Goal: Transaction & Acquisition: Purchase product/service

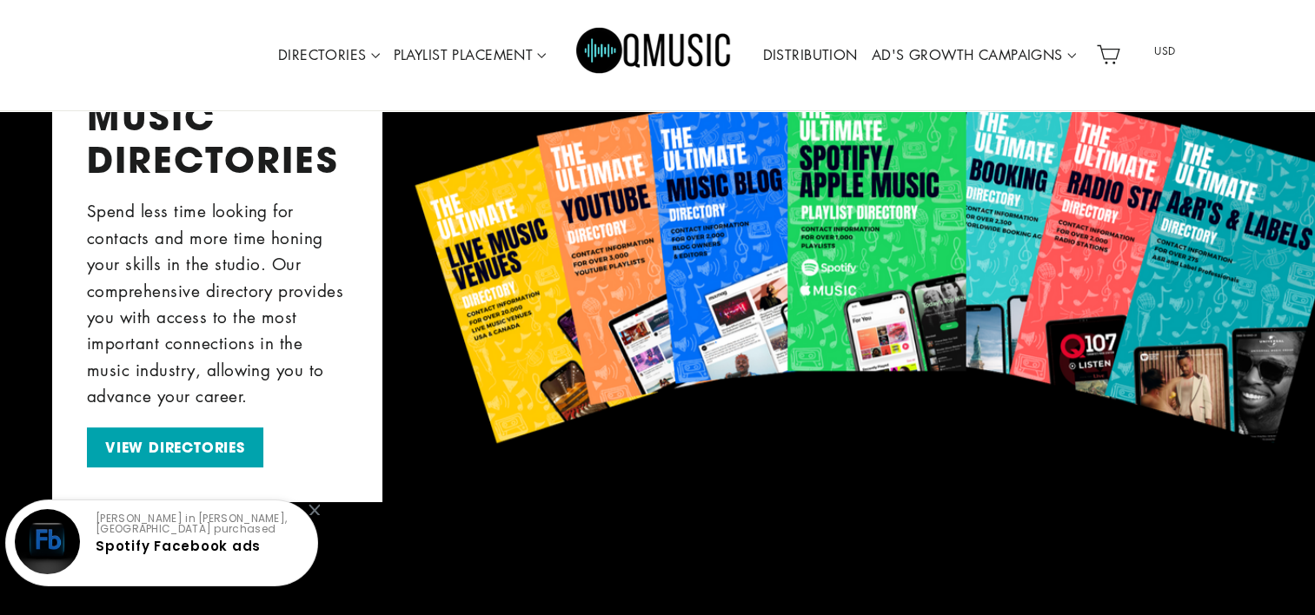
scroll to position [608, 0]
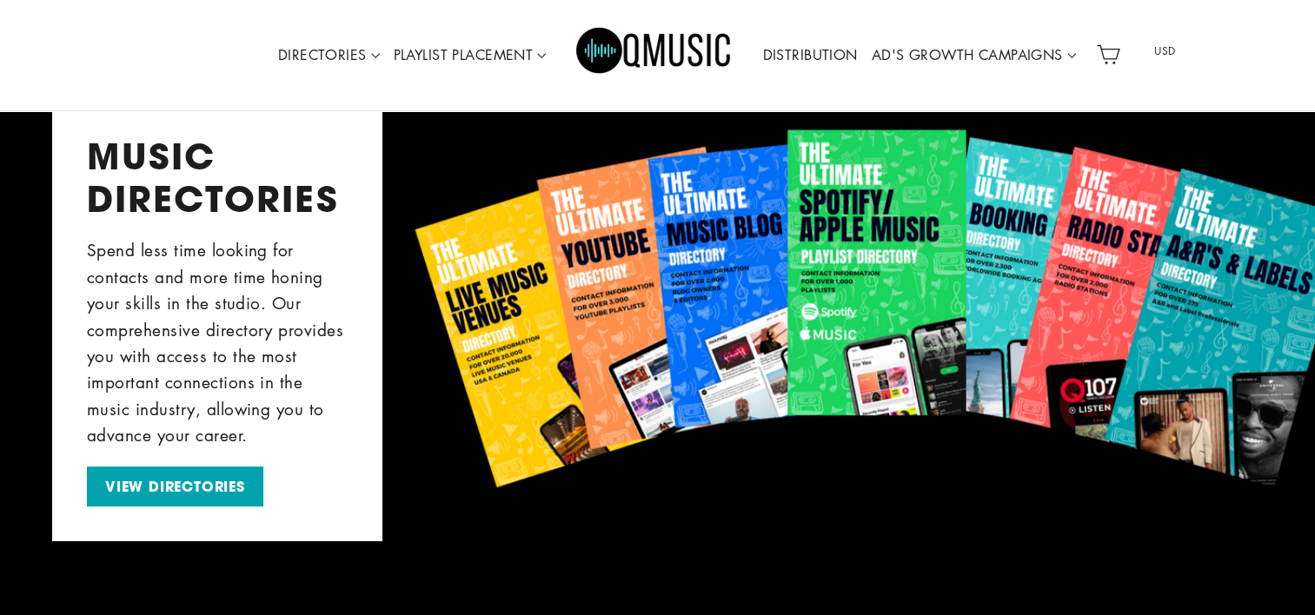
click at [860, 288] on div "MUSIC DIRECTORIES Spend less time looking for contacts and more time honing you…" at bounding box center [657, 319] width 1210 height 446
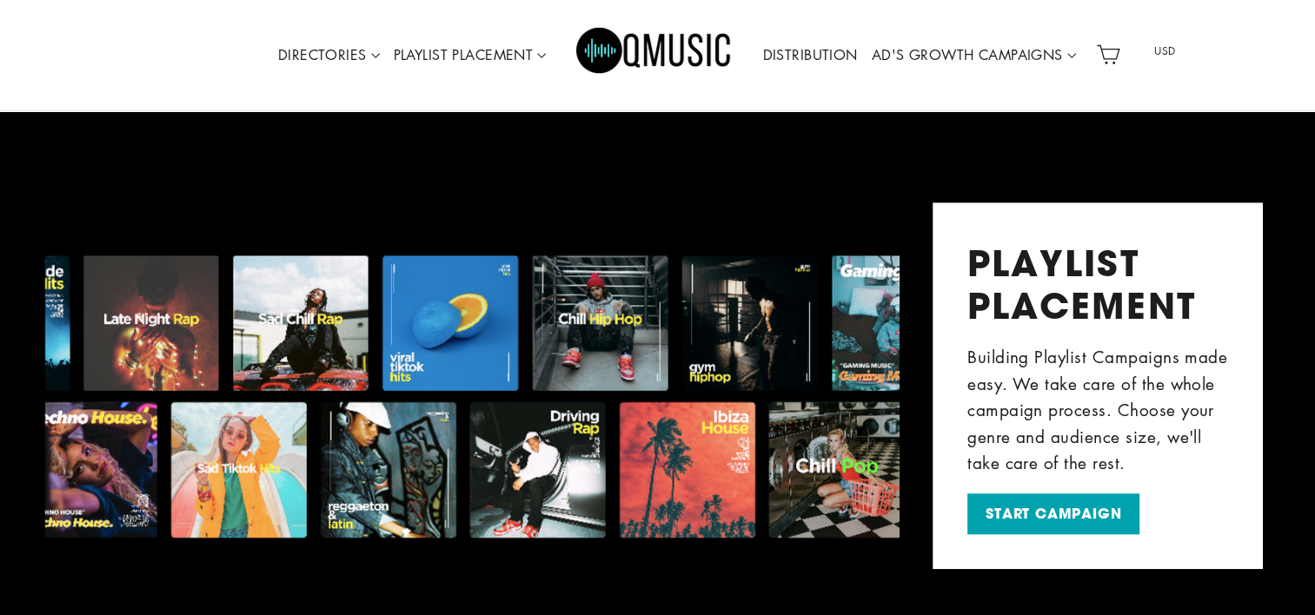
scroll to position [1217, 0]
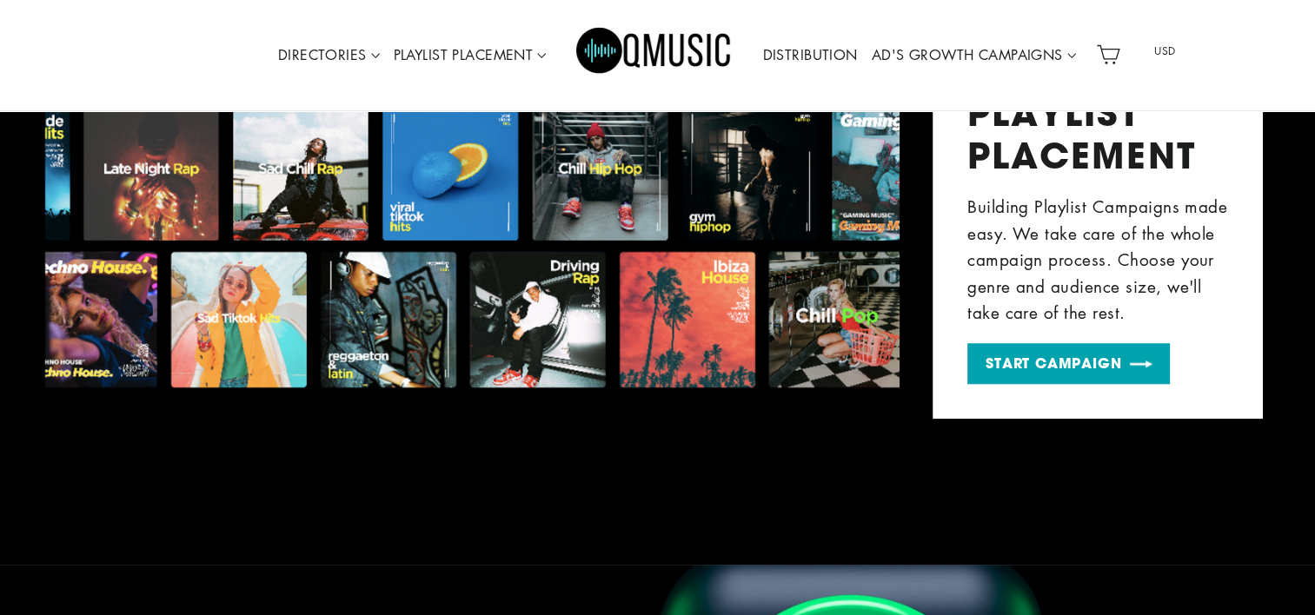
click at [1047, 375] on link "START CAMPAIGN" at bounding box center [1068, 363] width 202 height 41
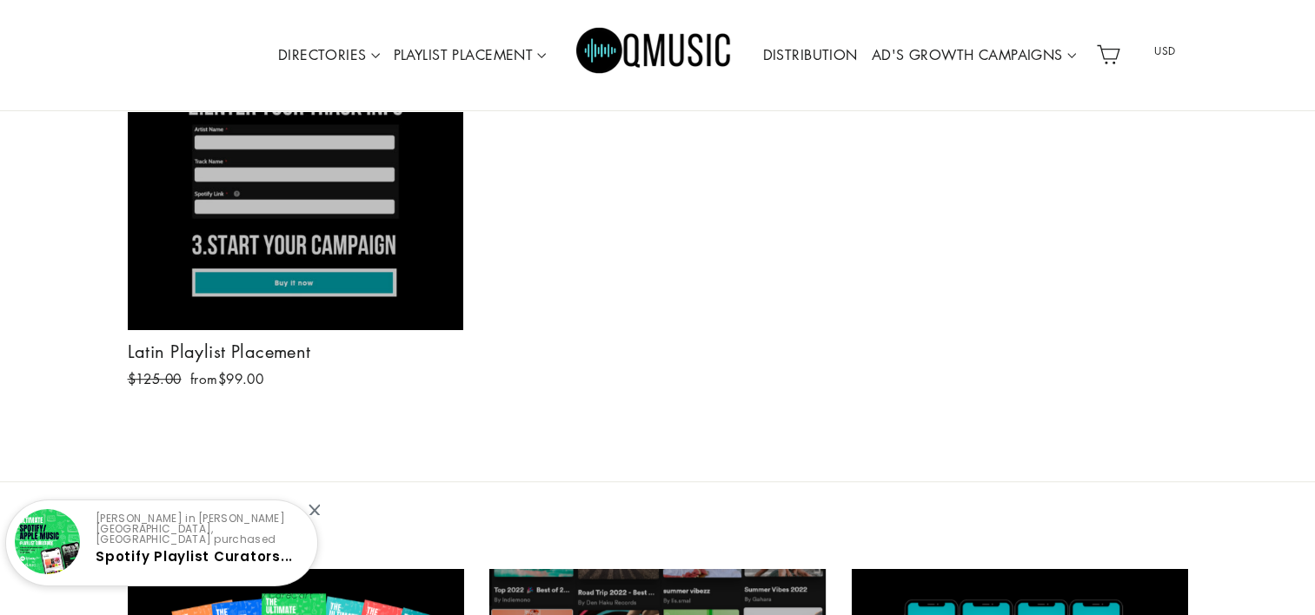
scroll to position [875, 0]
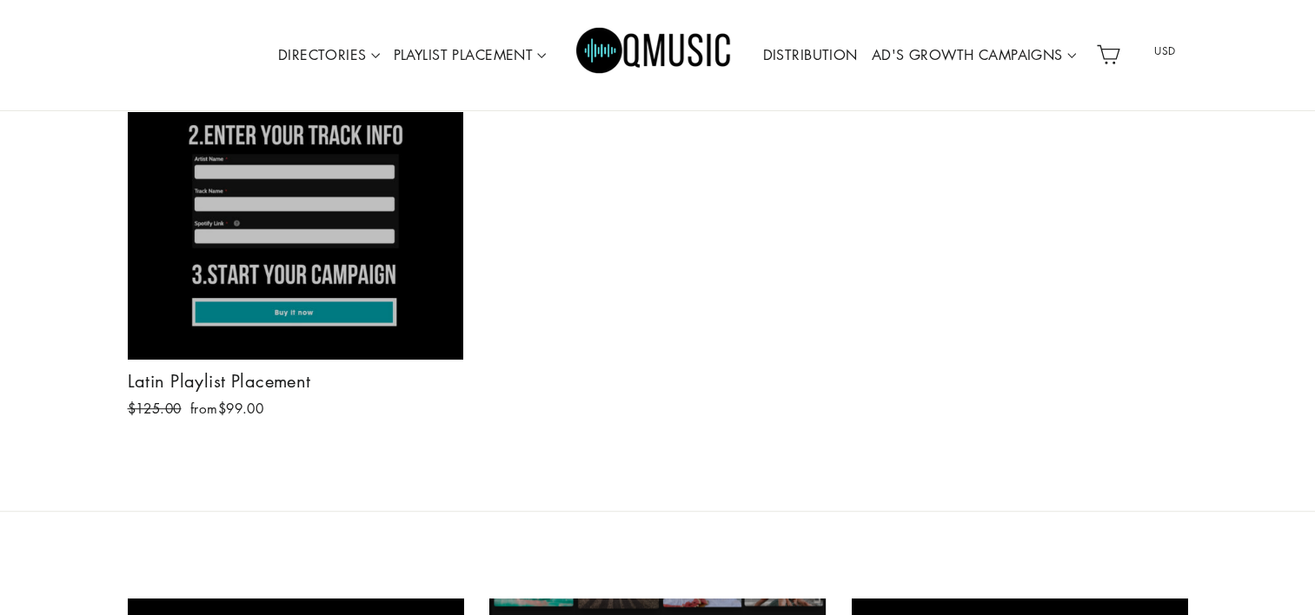
click at [149, 342] on div at bounding box center [296, 191] width 338 height 338
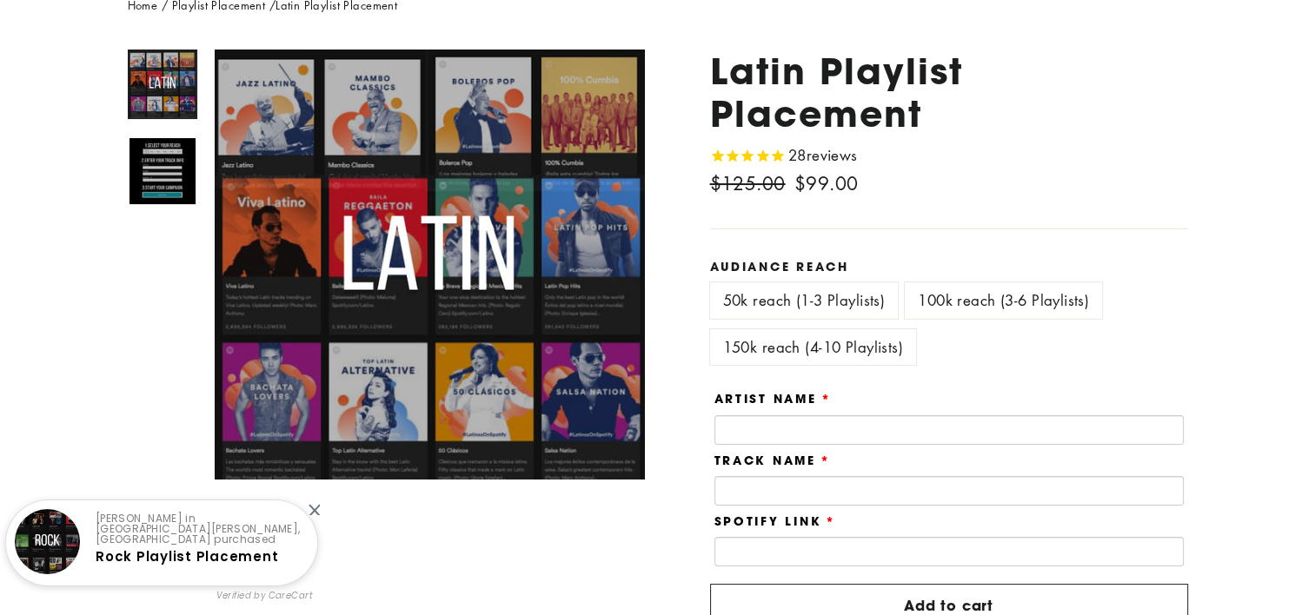
scroll to position [92, 0]
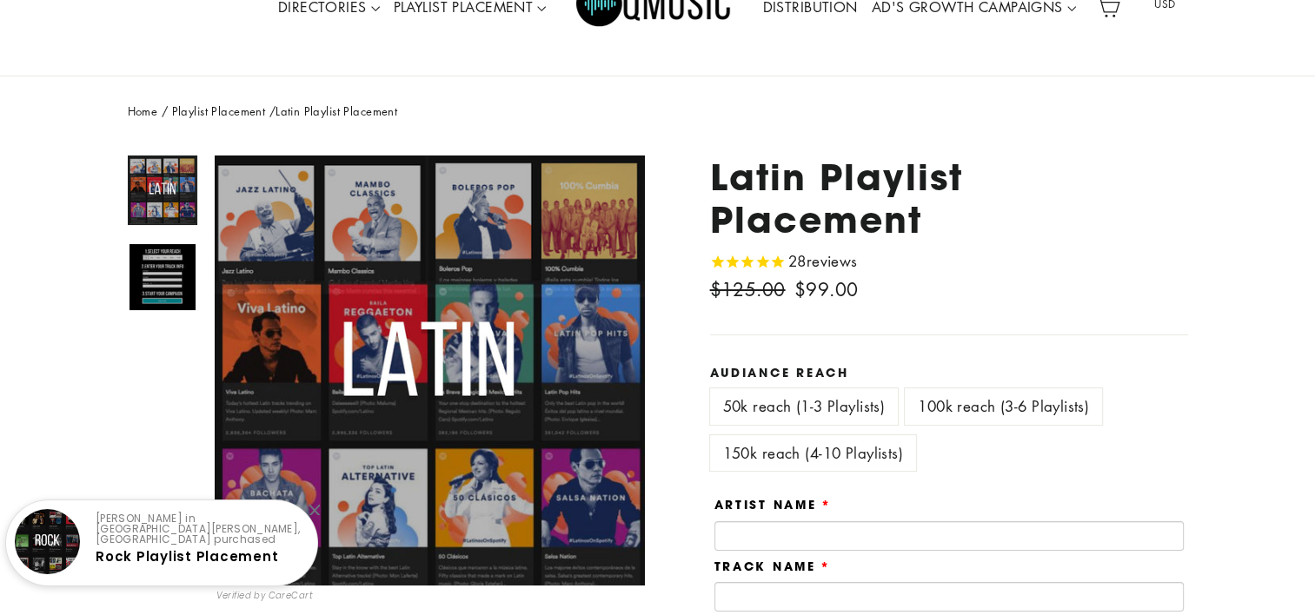
click at [996, 410] on label "100k reach (3-6 Playlists)" at bounding box center [1003, 406] width 197 height 36
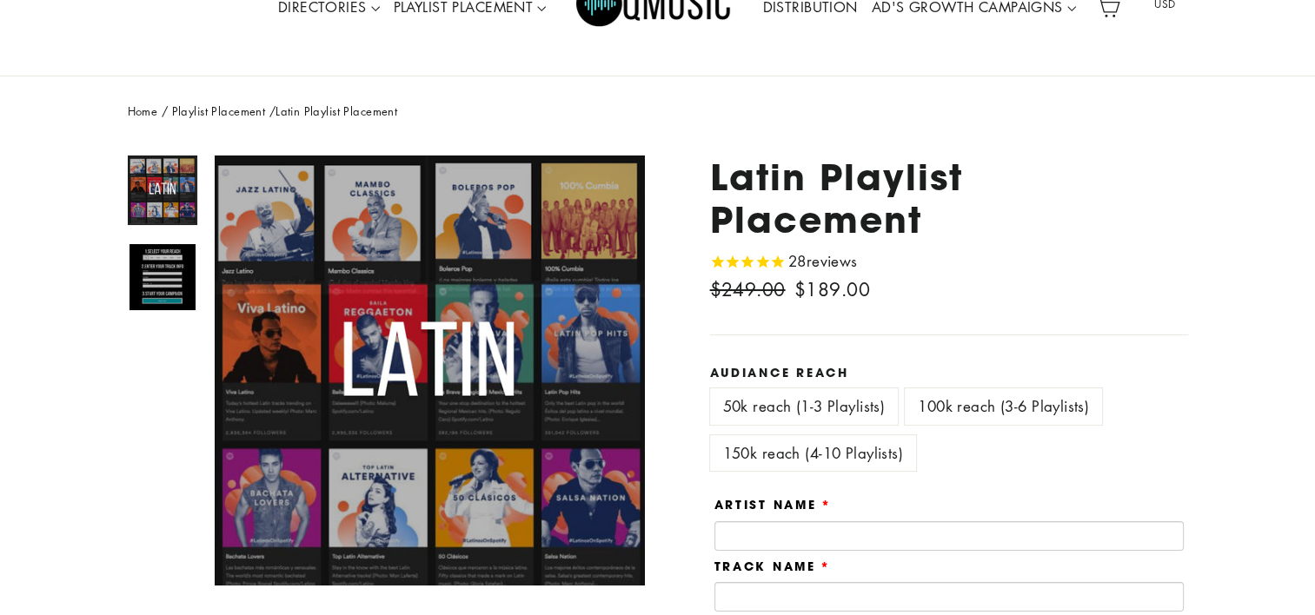
click at [886, 455] on label "150k reach (4-10 Playlists)" at bounding box center [813, 453] width 206 height 36
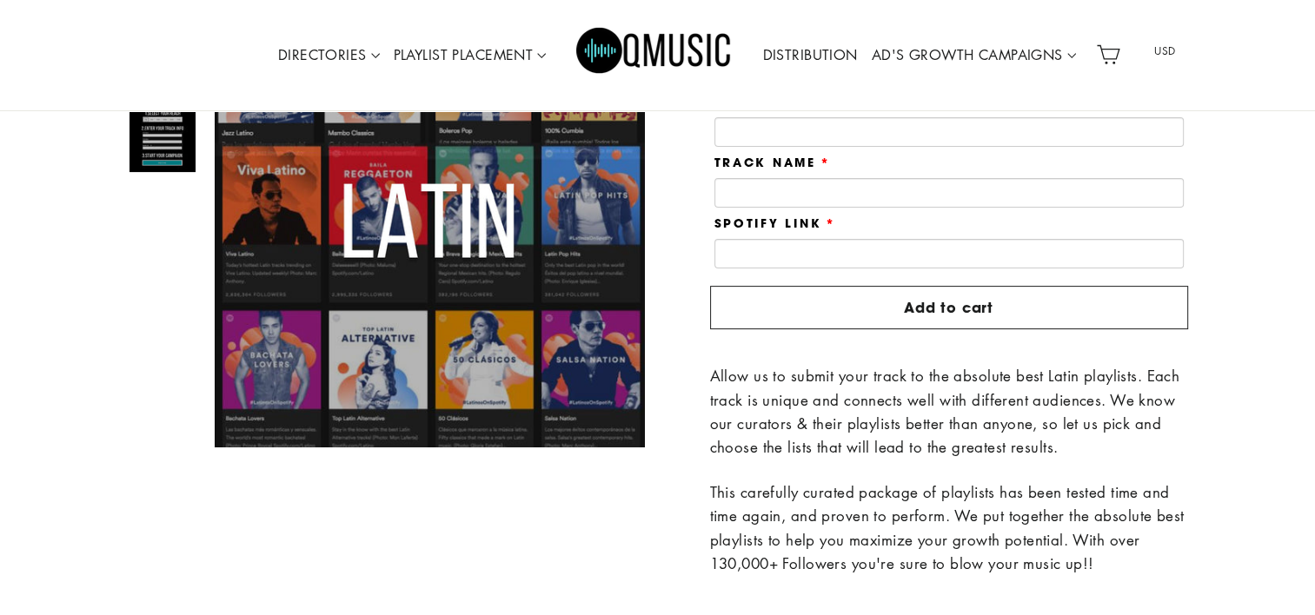
scroll to position [527, 0]
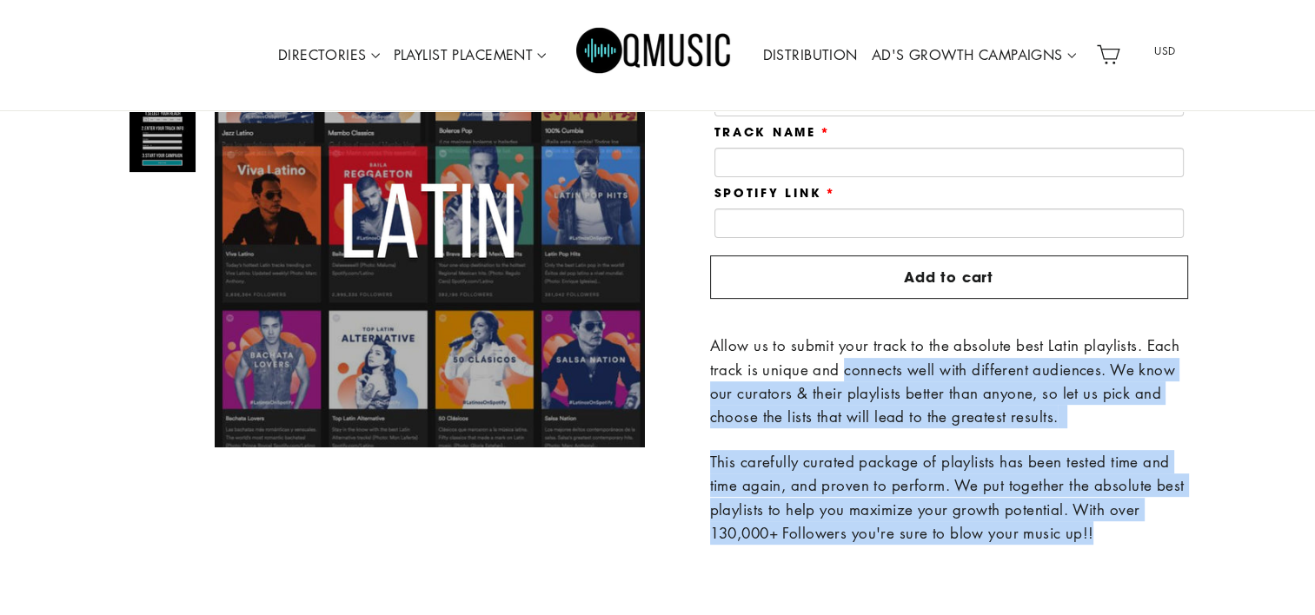
drag, startPoint x: 841, startPoint y: 360, endPoint x: 1143, endPoint y: 527, distance: 345.0
click at [1143, 527] on div "Allow us to submit your track to the absolute best Latin playlists. Each track …" at bounding box center [949, 439] width 478 height 211
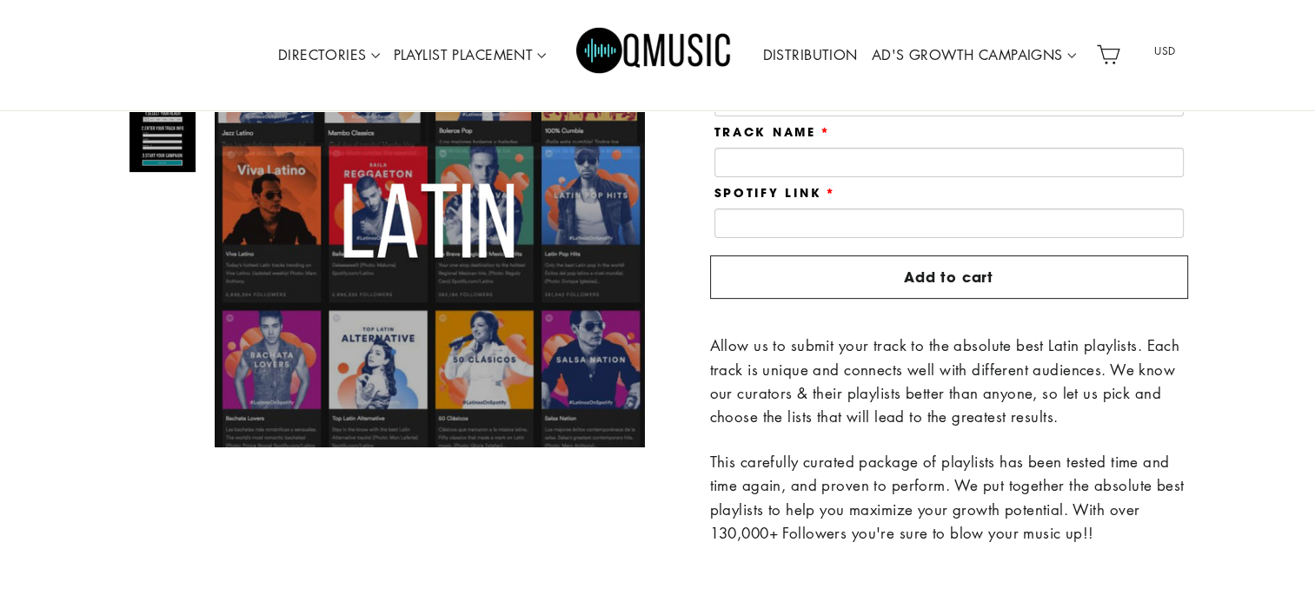
drag, startPoint x: 1144, startPoint y: 527, endPoint x: 765, endPoint y: 339, distance: 423.2
click at [765, 339] on span "Allow us to submit your track to the absolute best Latin playlists. Each track …" at bounding box center [945, 380] width 470 height 91
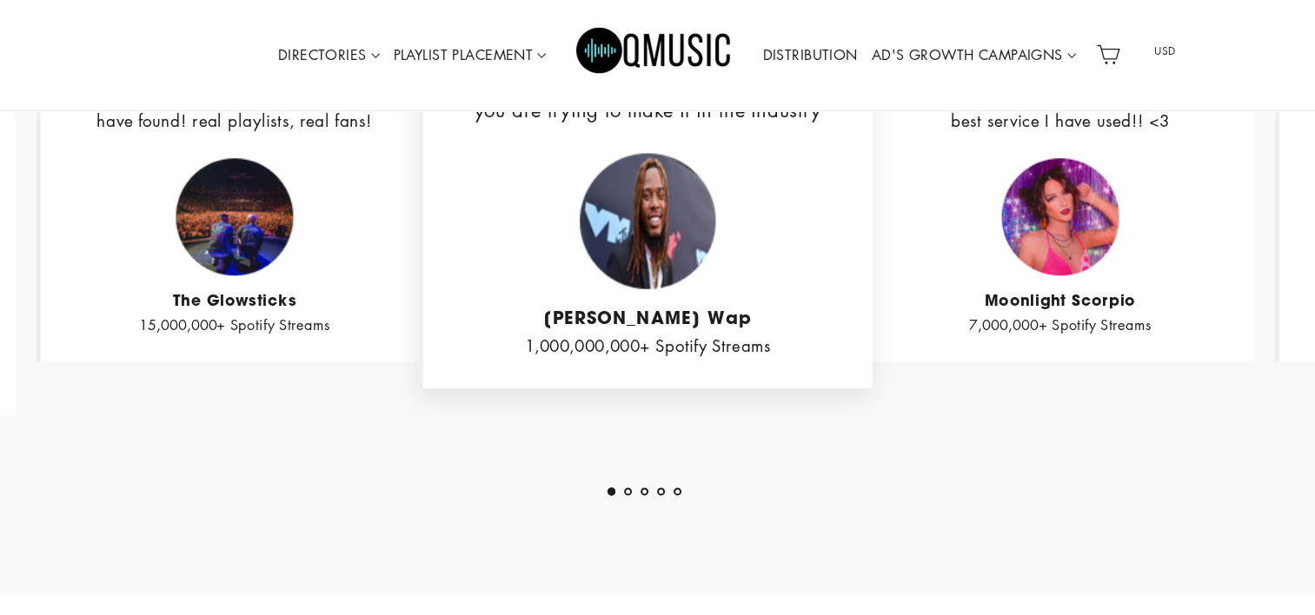
scroll to position [2265, 0]
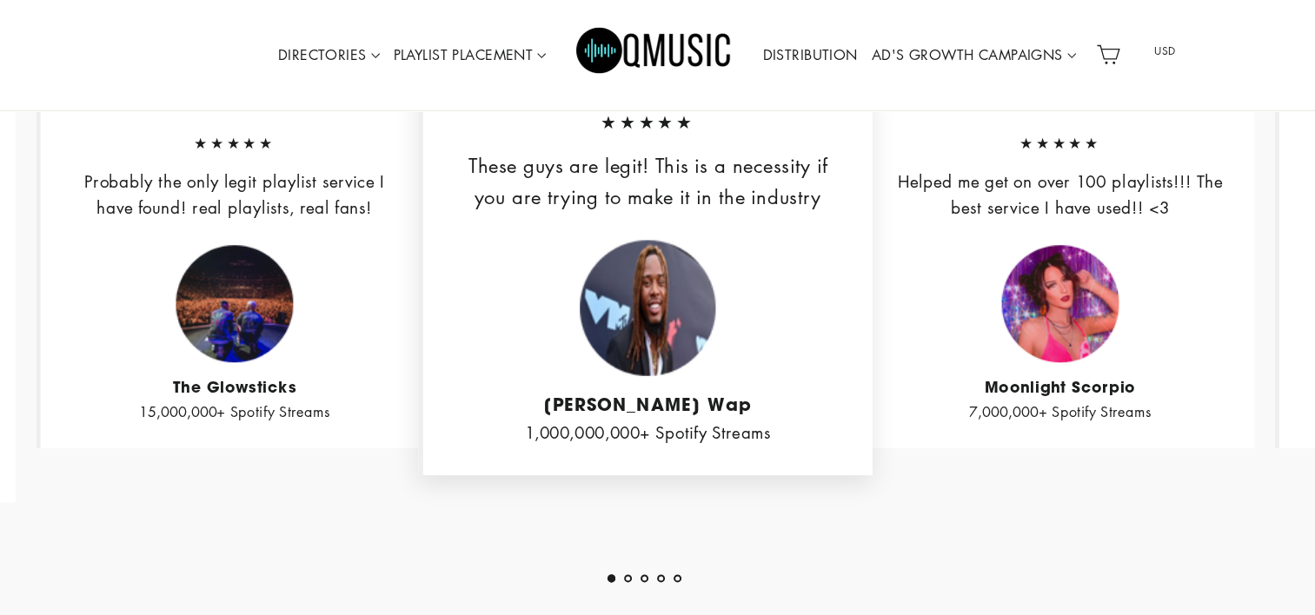
click at [628, 575] on button "2" at bounding box center [628, 578] width 8 height 8
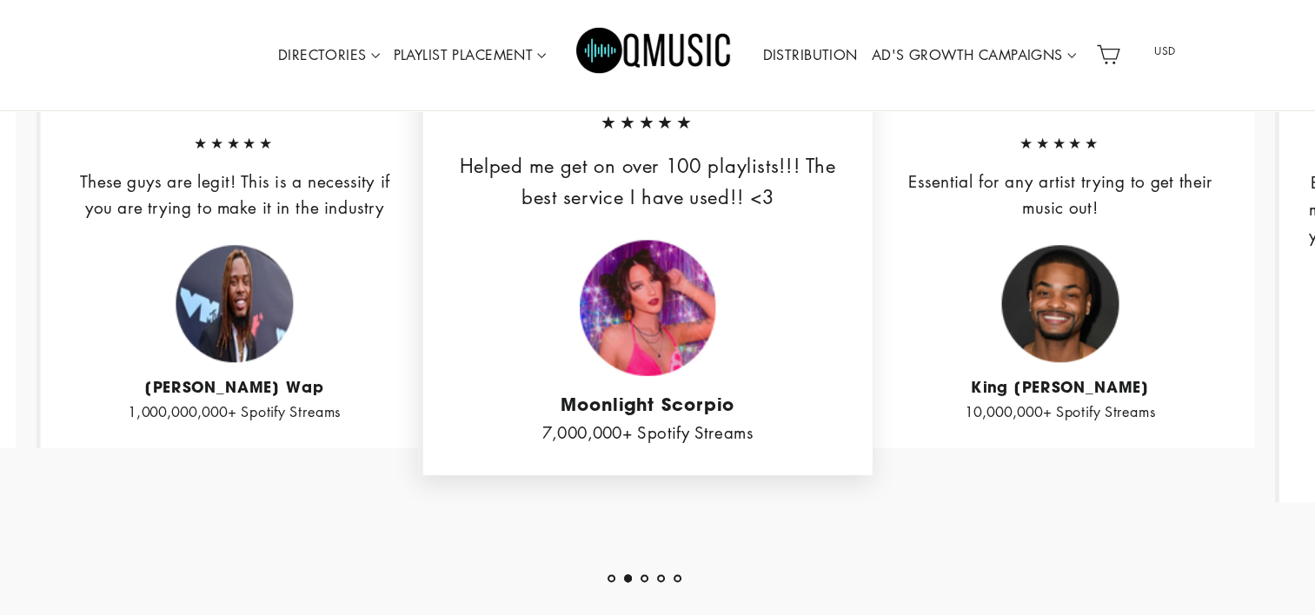
click at [650, 575] on ul "1 2 3 4 5" at bounding box center [644, 571] width 1341 height 23
click at [642, 575] on button "3" at bounding box center [644, 578] width 8 height 8
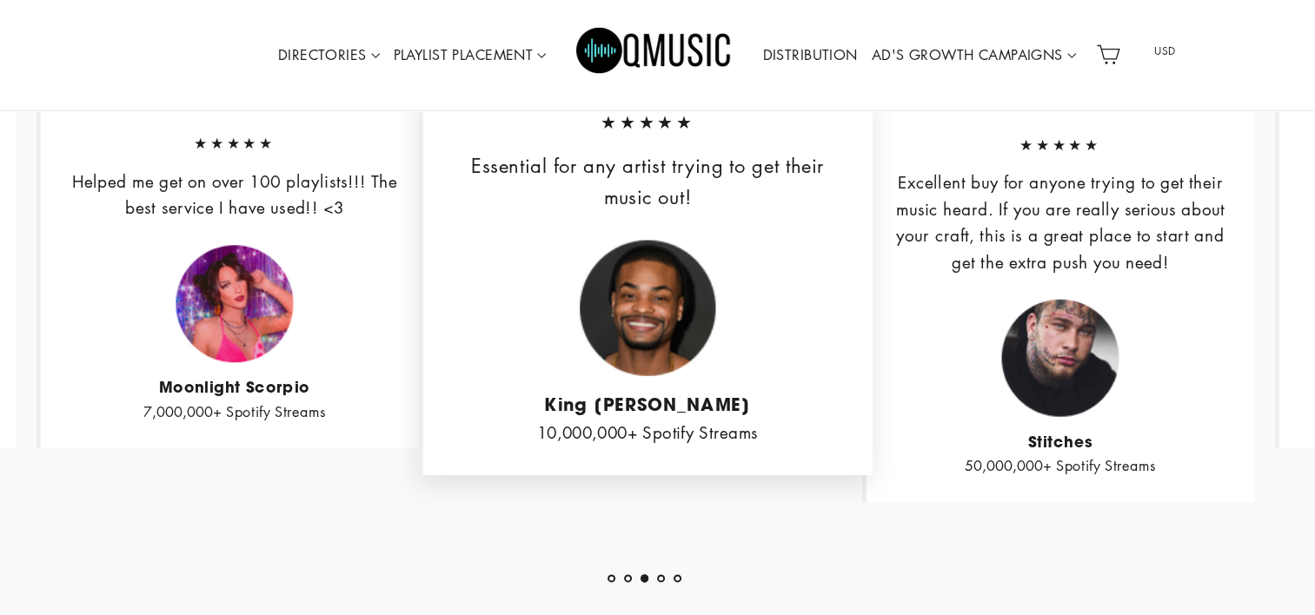
click at [664, 576] on button "4" at bounding box center [661, 578] width 8 height 8
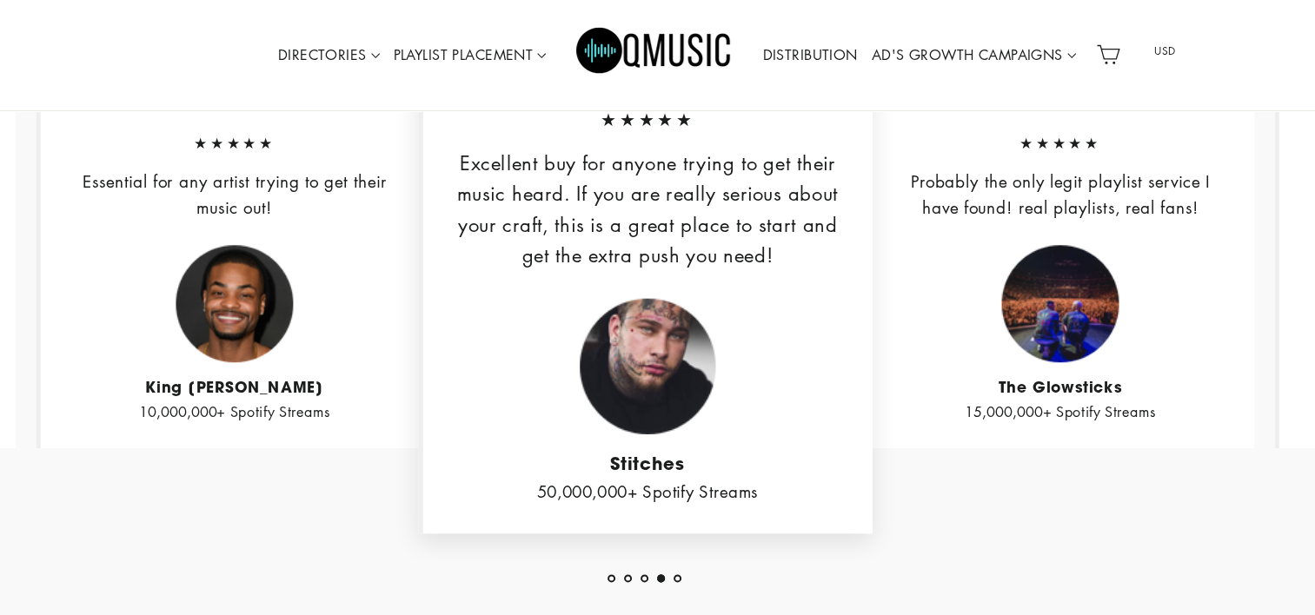
click at [678, 575] on button "5" at bounding box center [677, 578] width 8 height 8
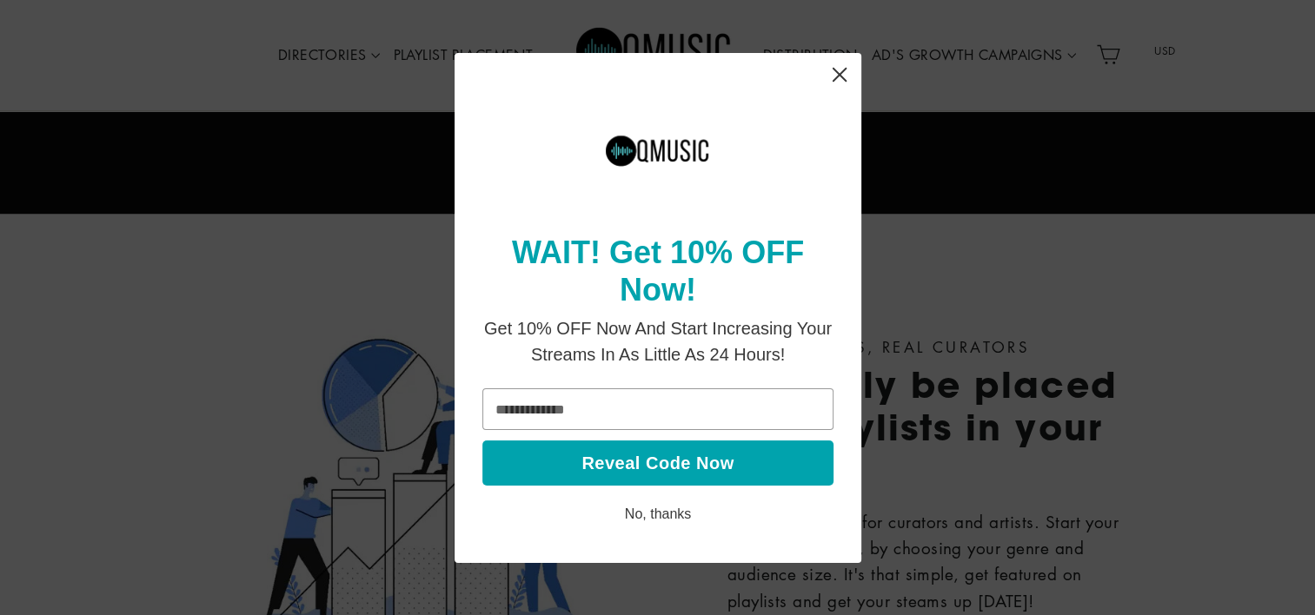
scroll to position [1396, 0]
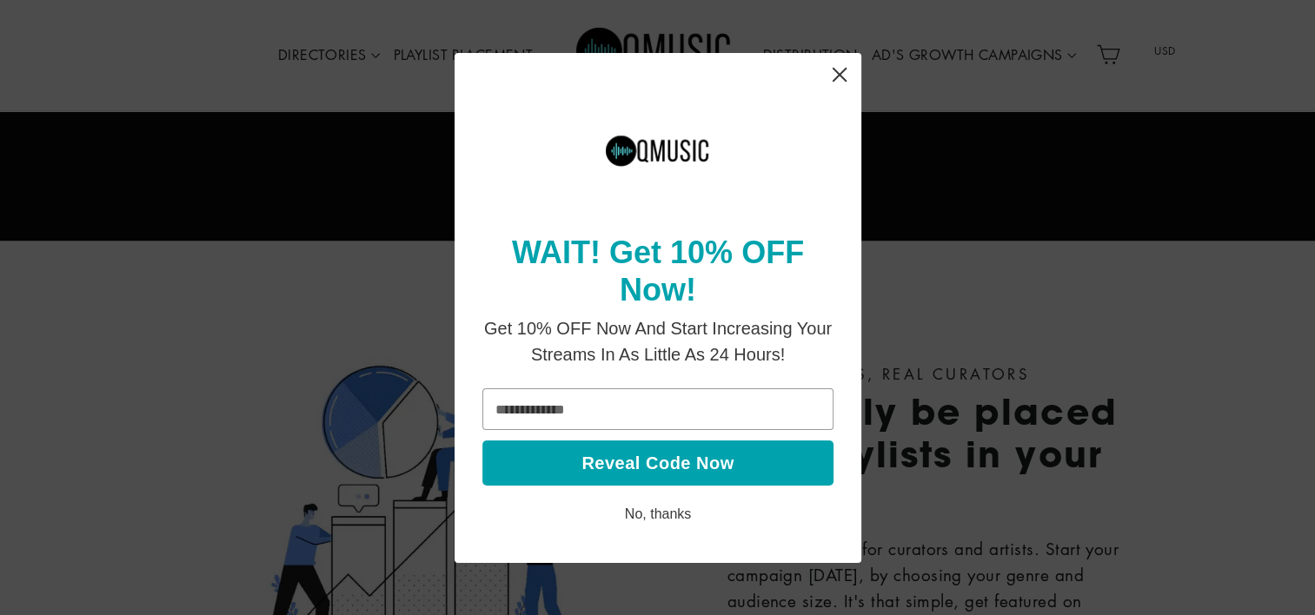
click at [840, 76] on icon "Close" at bounding box center [839, 74] width 34 height 34
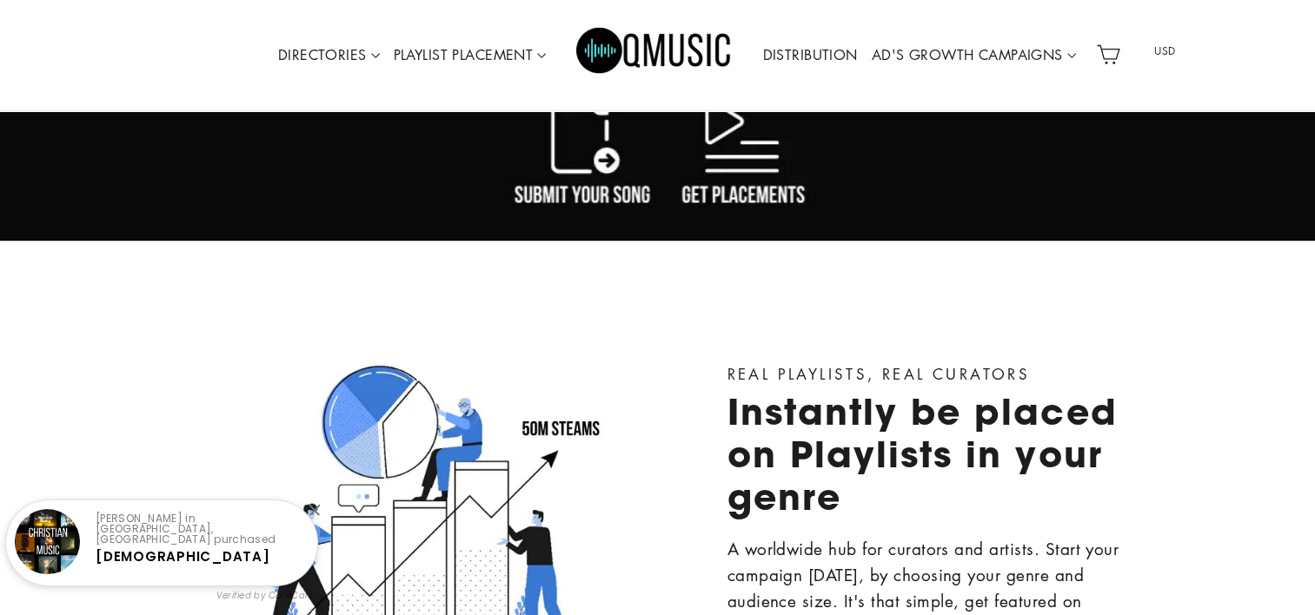
click at [826, 53] on link "DISTRIBUTION" at bounding box center [809, 56] width 109 height 40
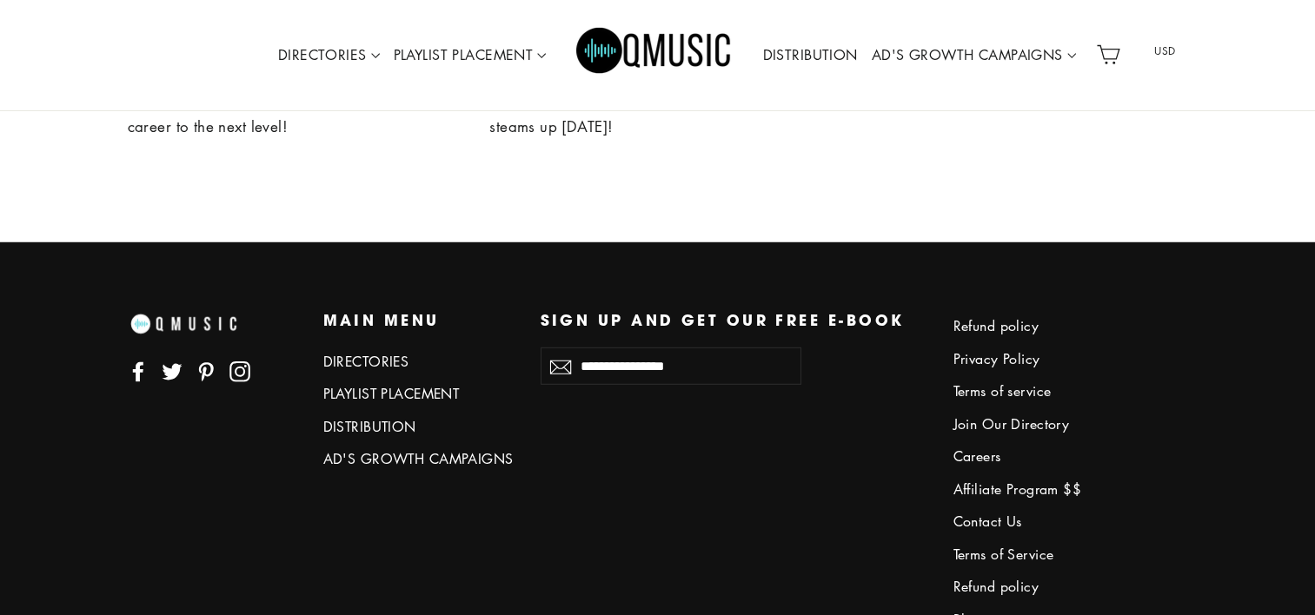
scroll to position [4866, 0]
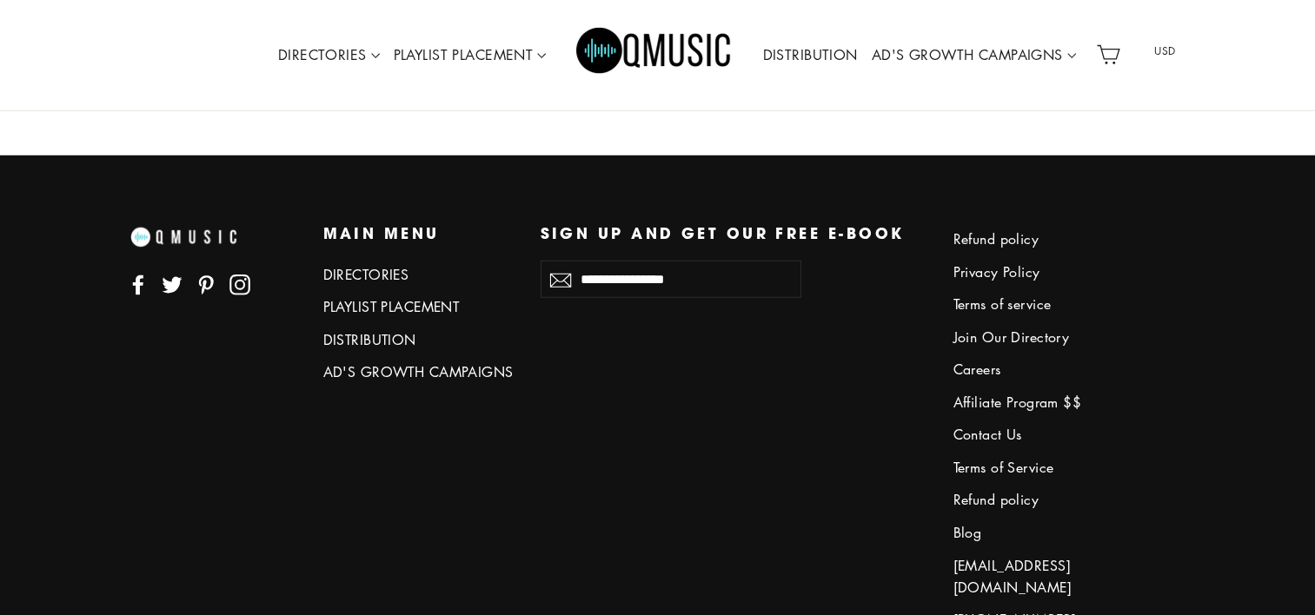
click at [980, 231] on link "Refund policy" at bounding box center [1048, 239] width 191 height 29
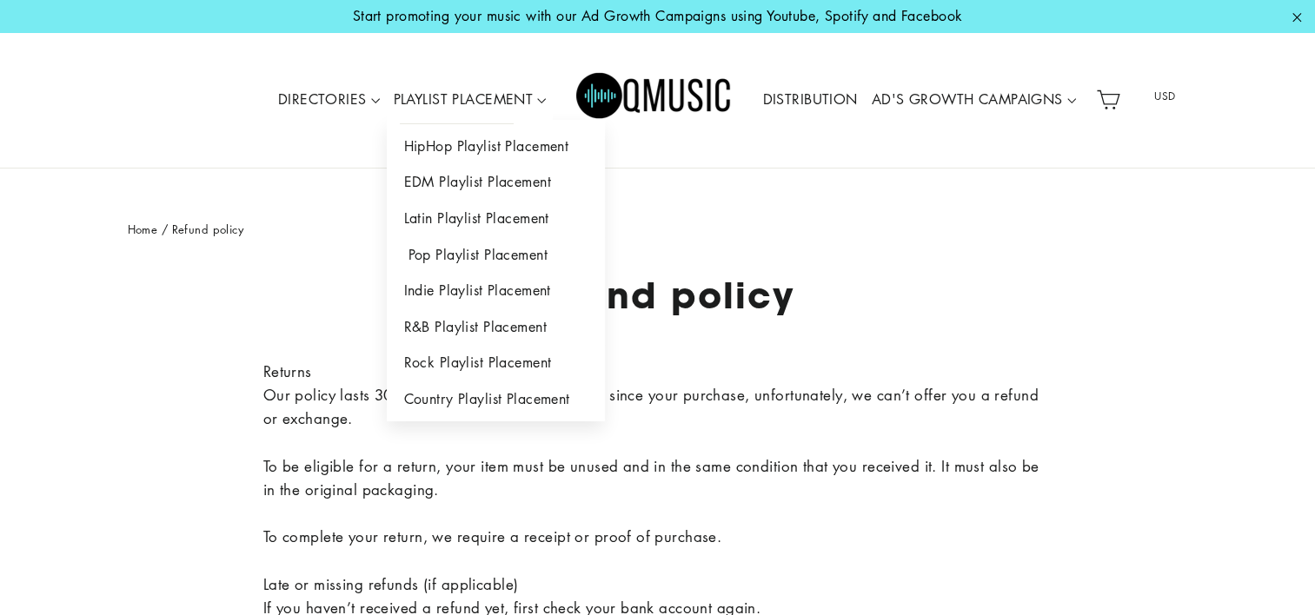
click at [459, 258] on link "Pop Playlist Placement" at bounding box center [496, 255] width 218 height 36
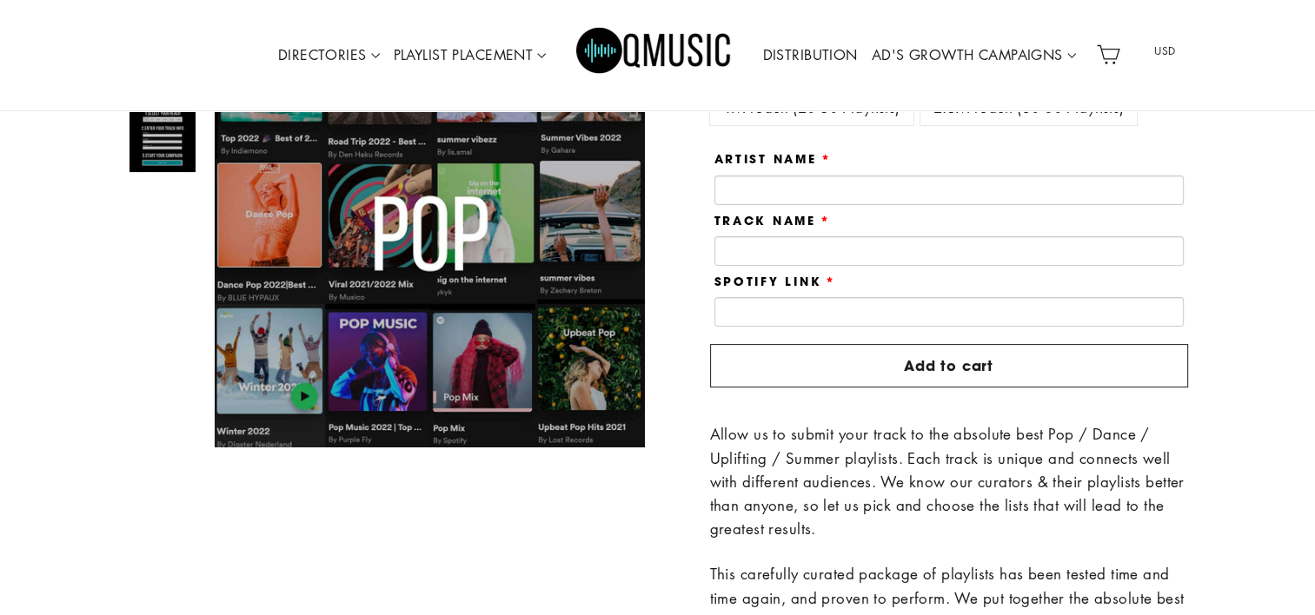
scroll to position [408, 0]
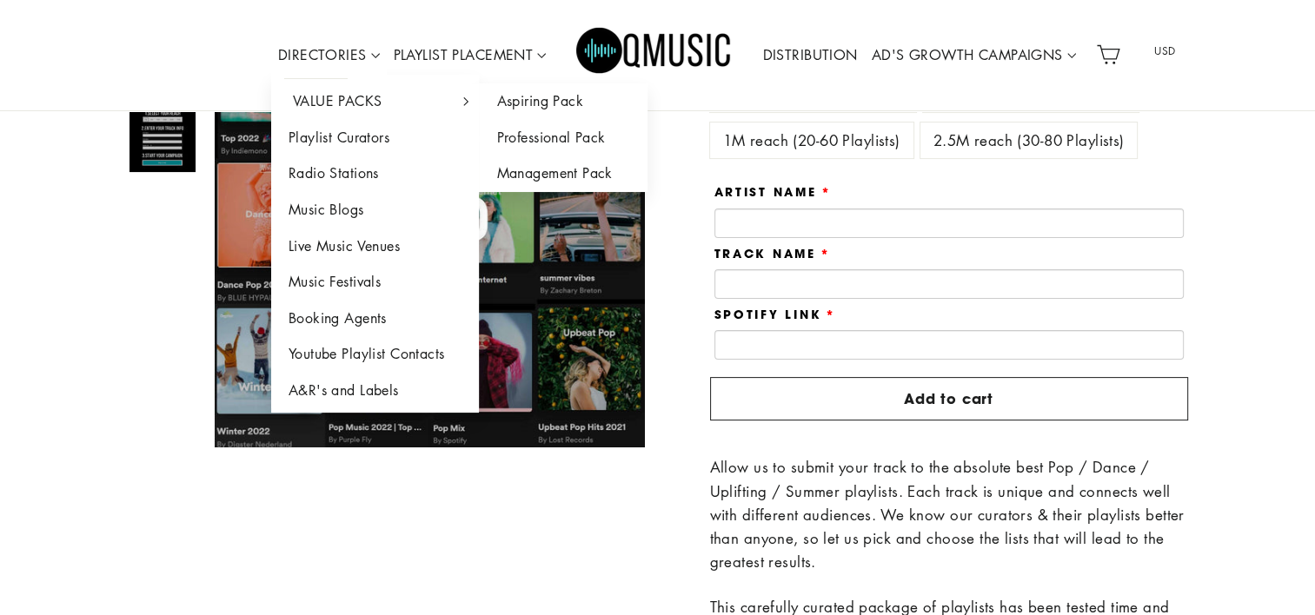
click at [393, 97] on link "VALUE PACKS" at bounding box center [375, 101] width 209 height 36
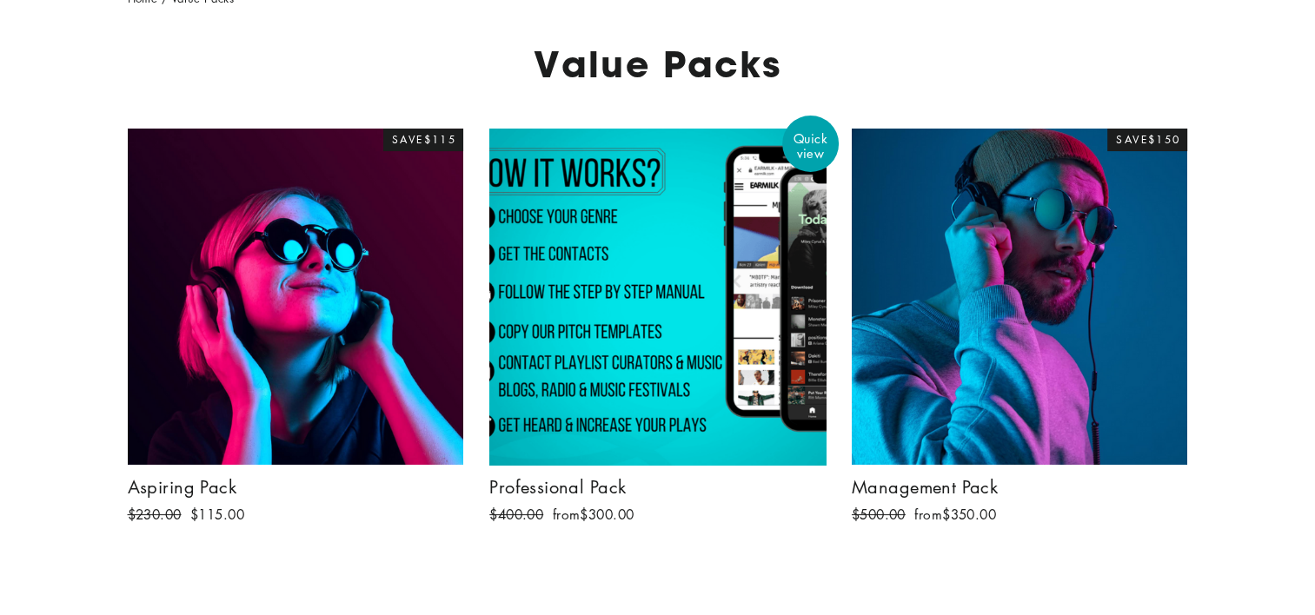
scroll to position [179, 0]
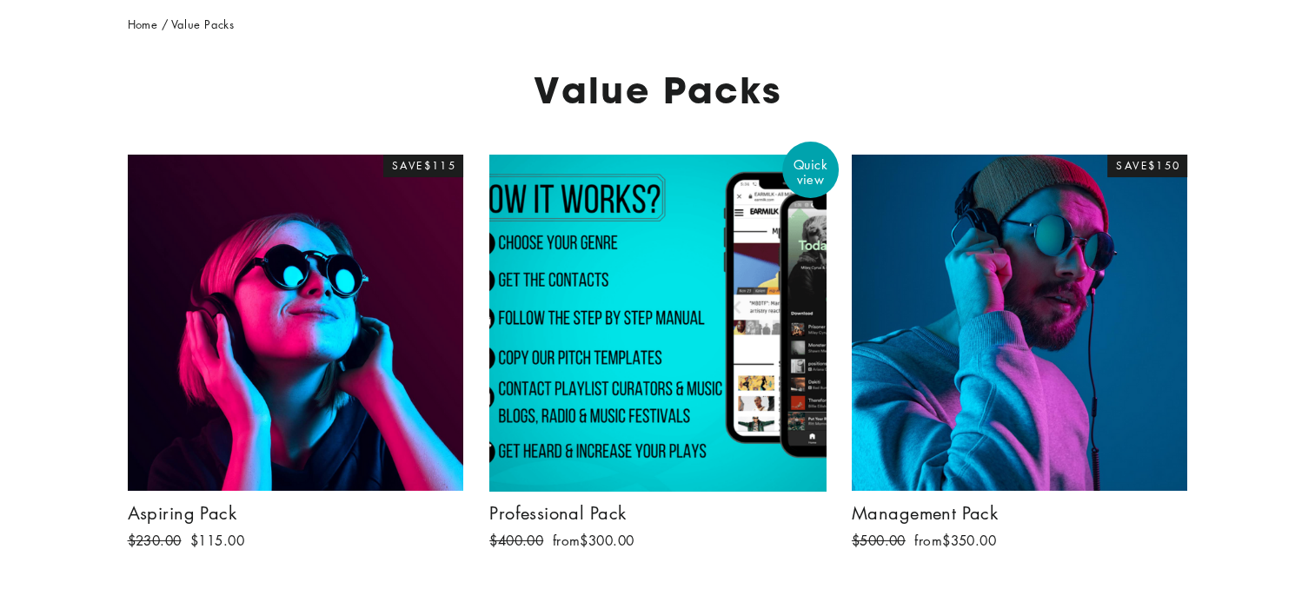
click at [775, 282] on div at bounding box center [657, 323] width 338 height 338
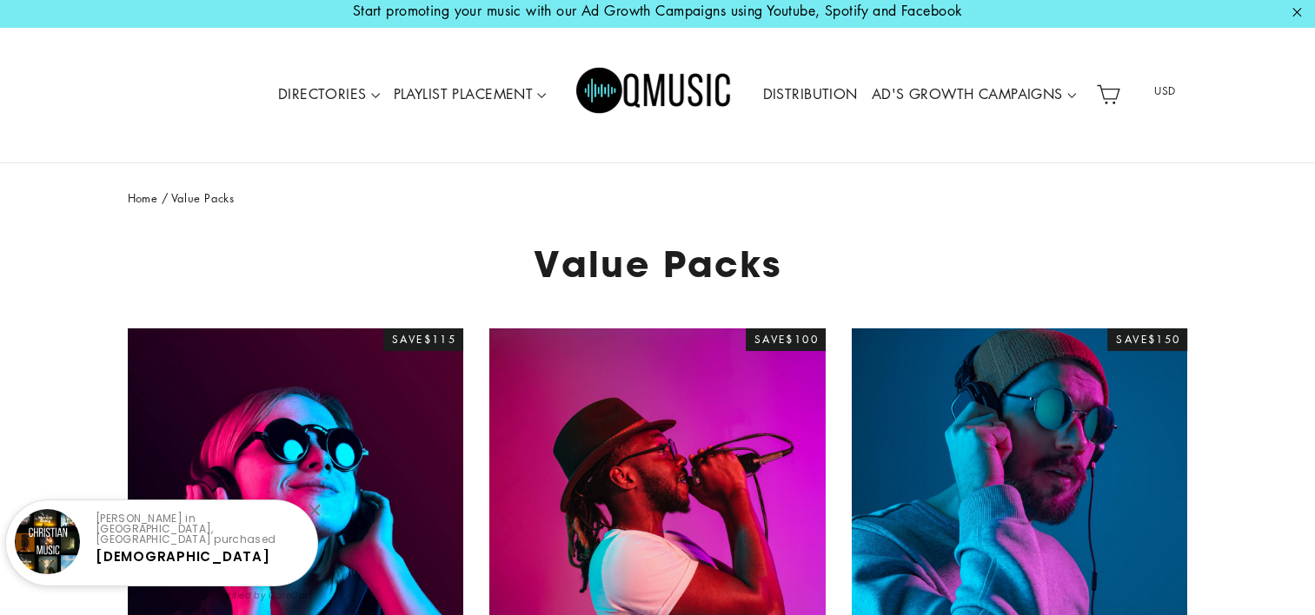
scroll to position [0, 0]
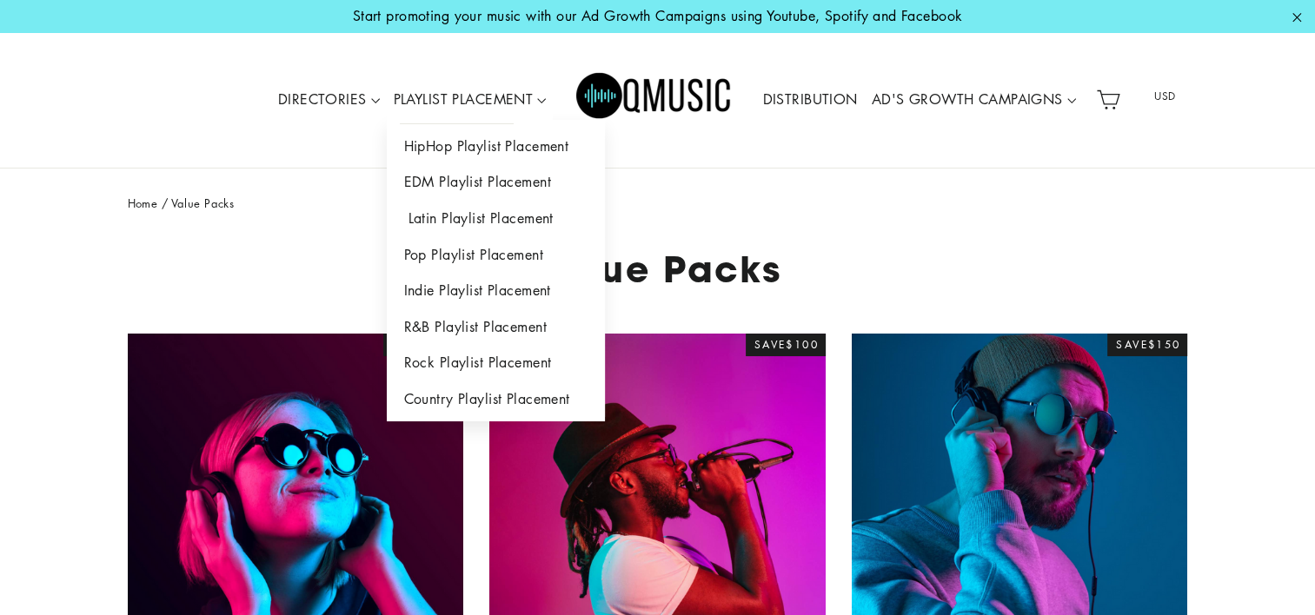
click at [514, 219] on link "Latin Playlist Placement" at bounding box center [496, 219] width 218 height 36
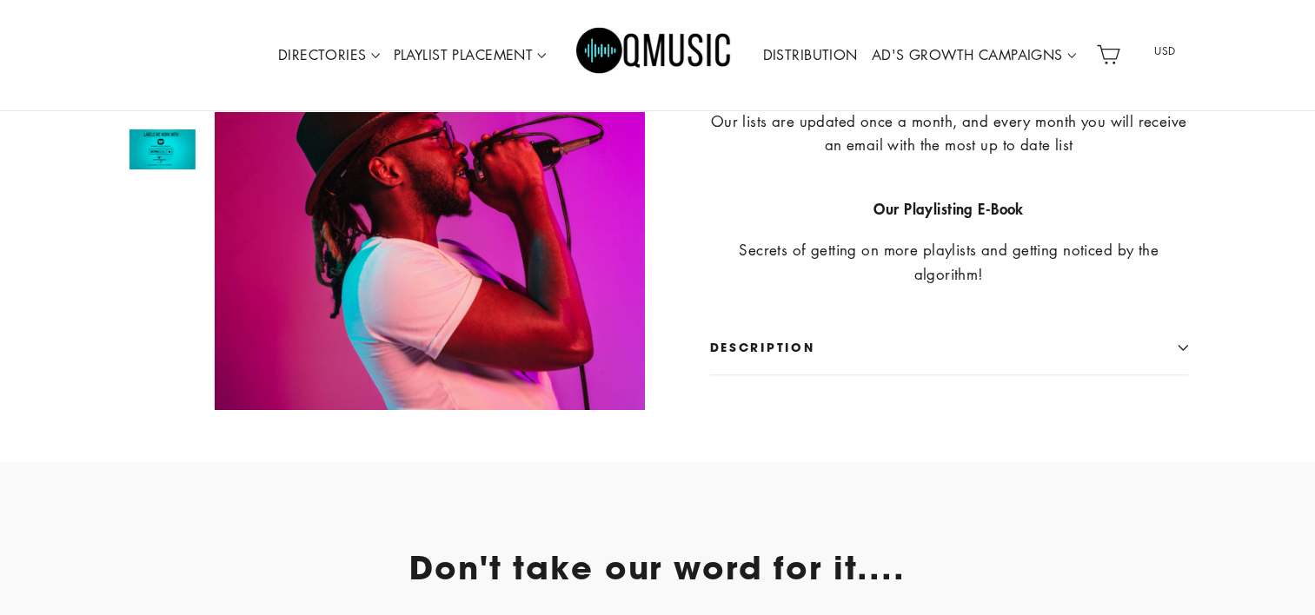
scroll to position [1656, 0]
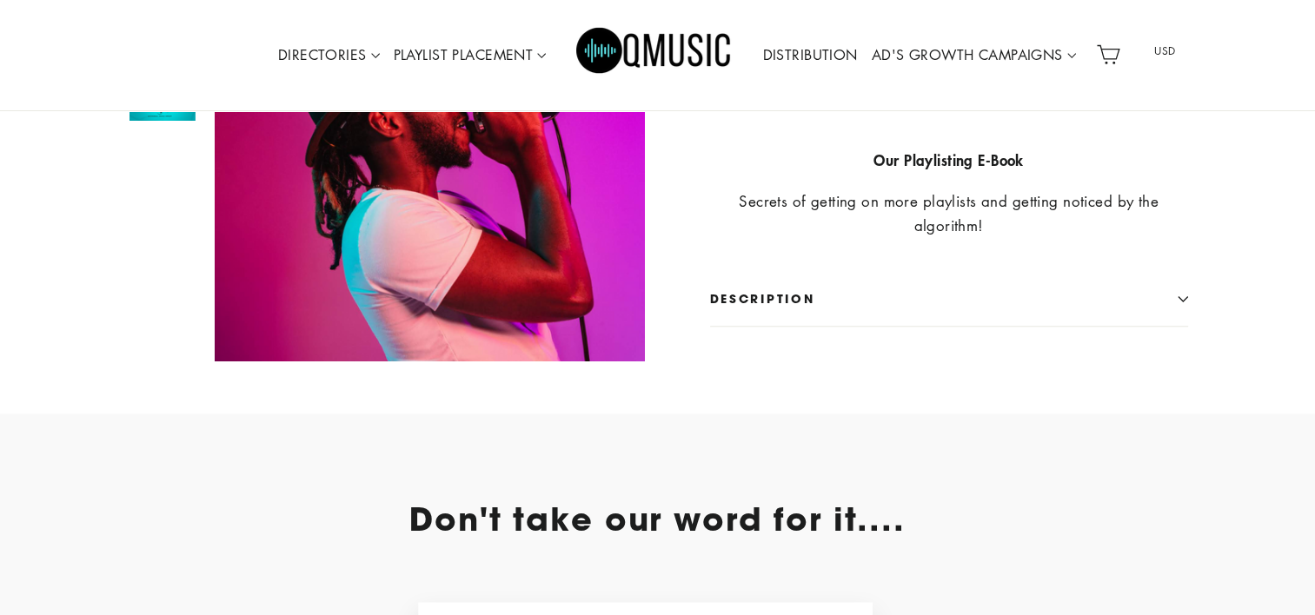
click at [1182, 296] on icon "button" at bounding box center [1182, 298] width 10 height 4
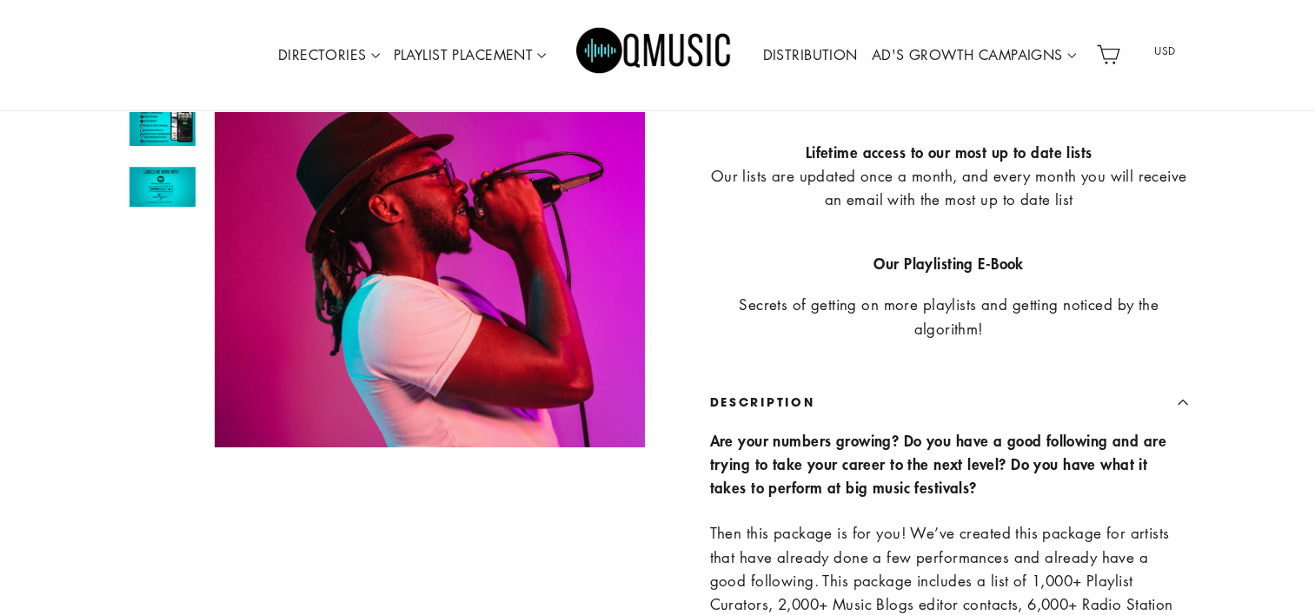
scroll to position [1396, 0]
